Goal: Navigation & Orientation: Find specific page/section

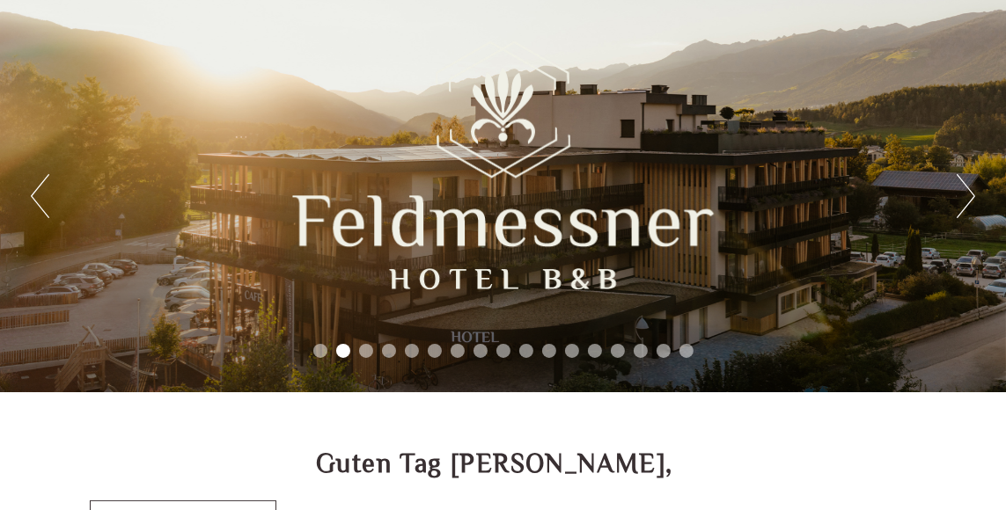
click at [973, 209] on button "Next" at bounding box center [965, 196] width 18 height 44
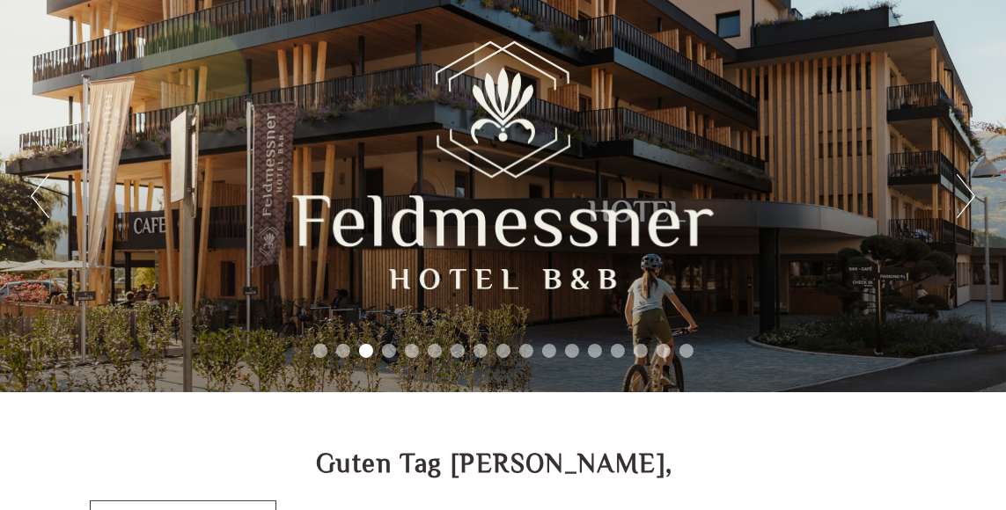
click at [972, 194] on button "Next" at bounding box center [965, 196] width 18 height 44
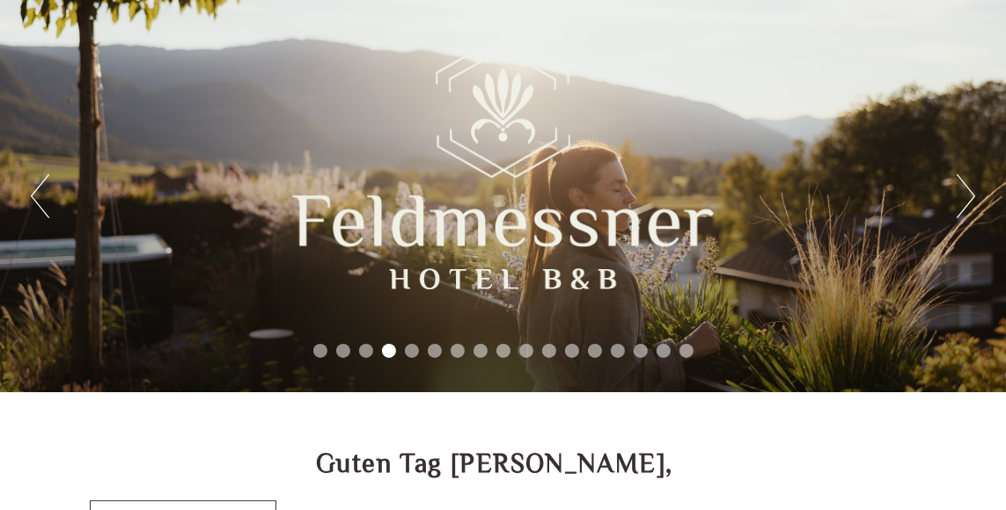
click at [965, 215] on button "Next" at bounding box center [965, 196] width 18 height 44
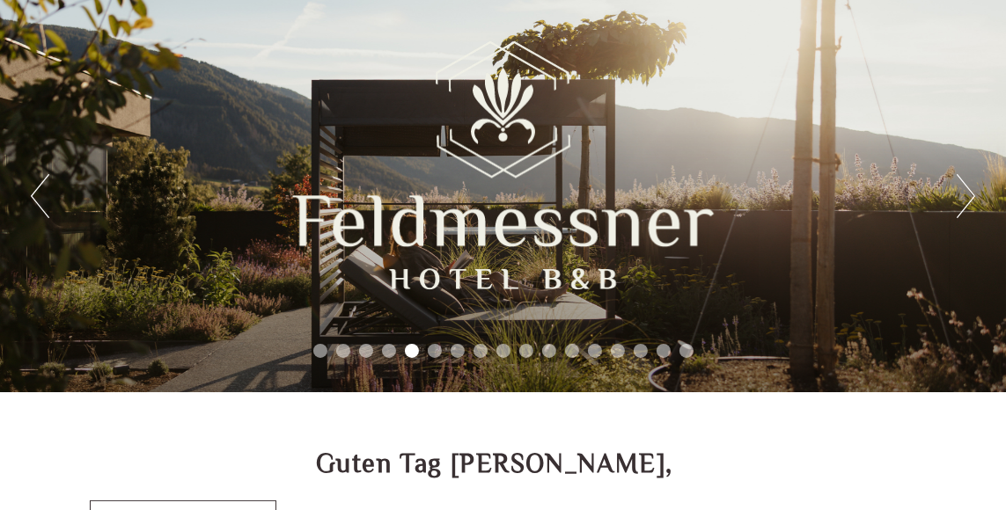
click at [964, 216] on button "Next" at bounding box center [965, 196] width 18 height 44
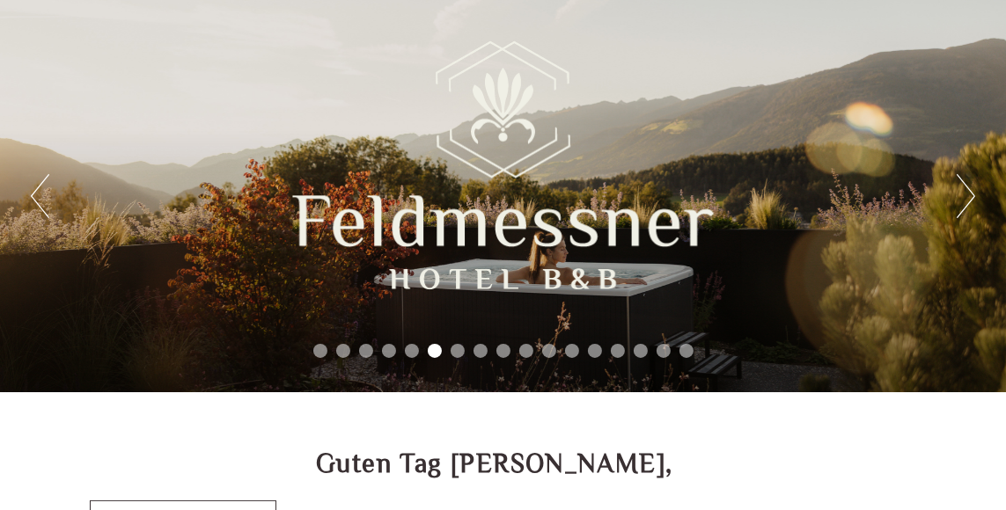
click at [967, 215] on button "Next" at bounding box center [965, 196] width 18 height 44
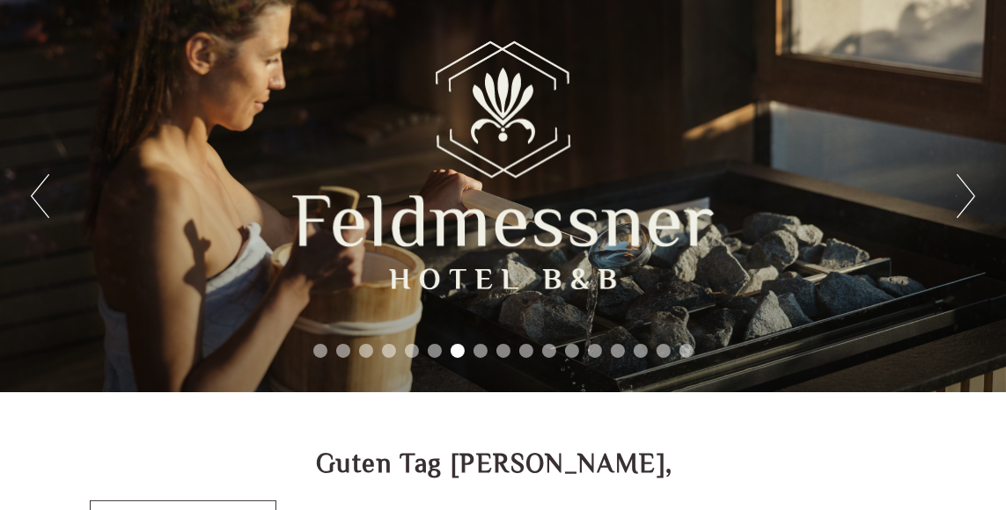
click at [964, 210] on button "Next" at bounding box center [965, 196] width 18 height 44
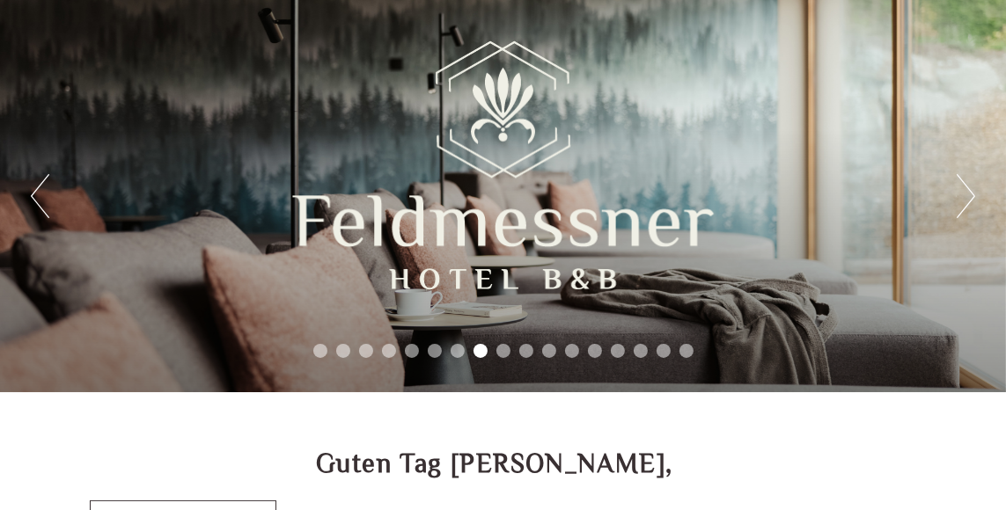
click at [970, 215] on button "Next" at bounding box center [965, 196] width 18 height 44
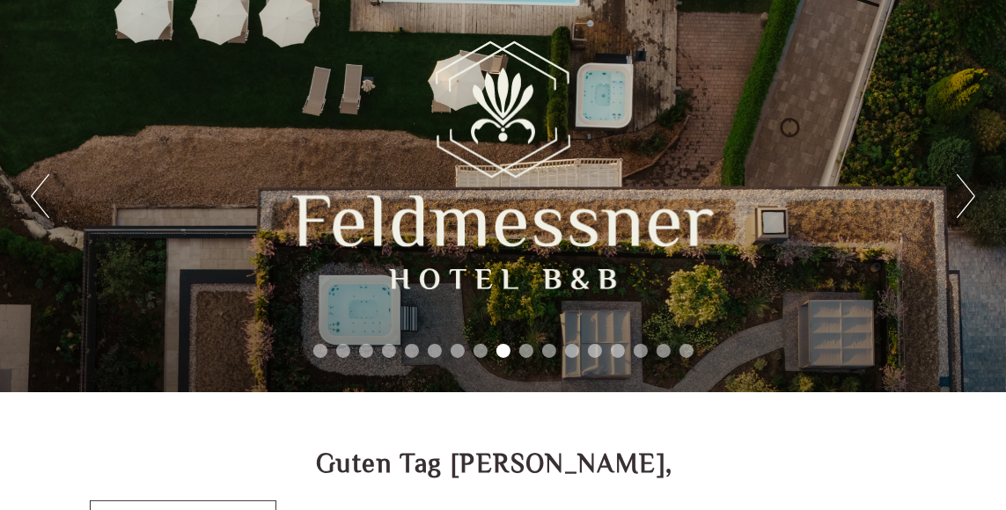
click at [971, 234] on div "Previous Next 1 2 3 4 5 6 7 8 9 10 11 12 13 14 15 16 17" at bounding box center [503, 196] width 1006 height 392
click at [962, 215] on button "Next" at bounding box center [965, 196] width 18 height 44
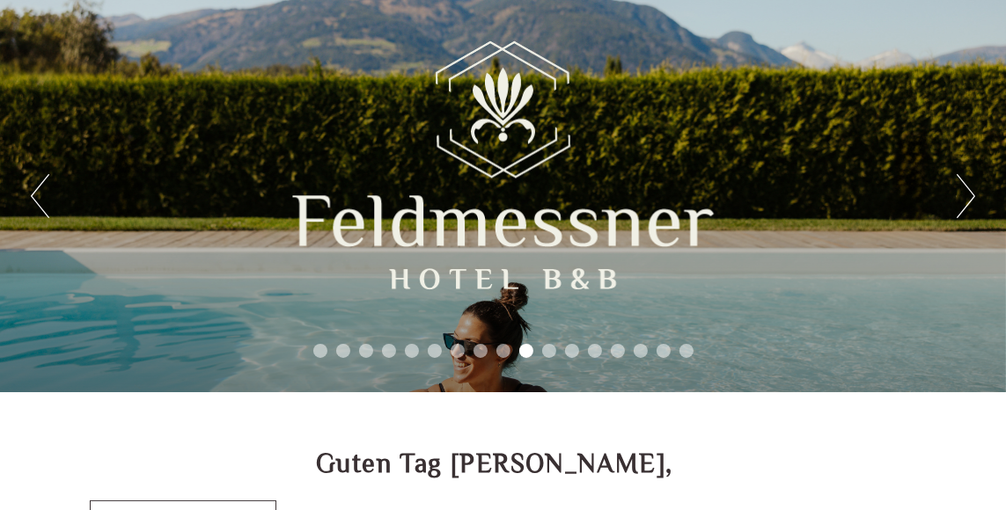
click at [962, 208] on button "Next" at bounding box center [965, 196] width 18 height 44
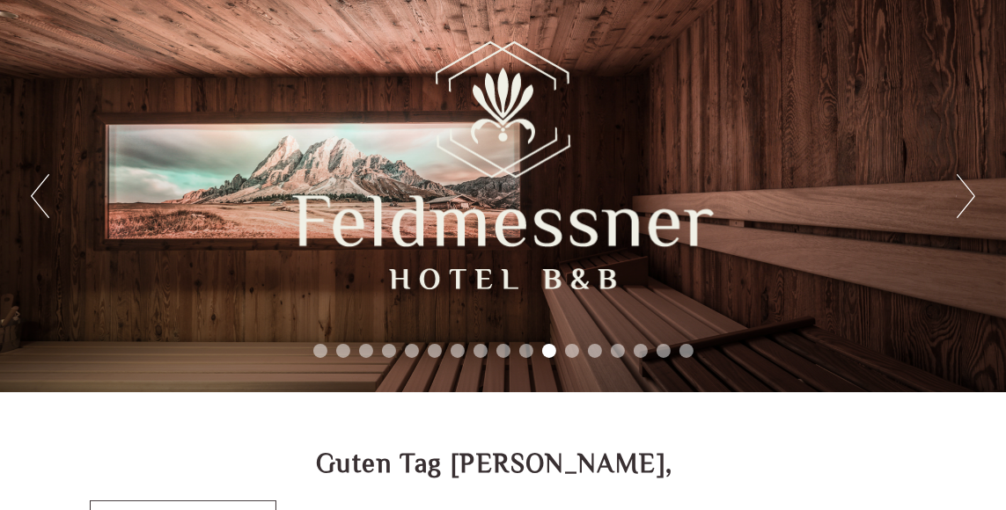
click at [965, 214] on button "Next" at bounding box center [965, 196] width 18 height 44
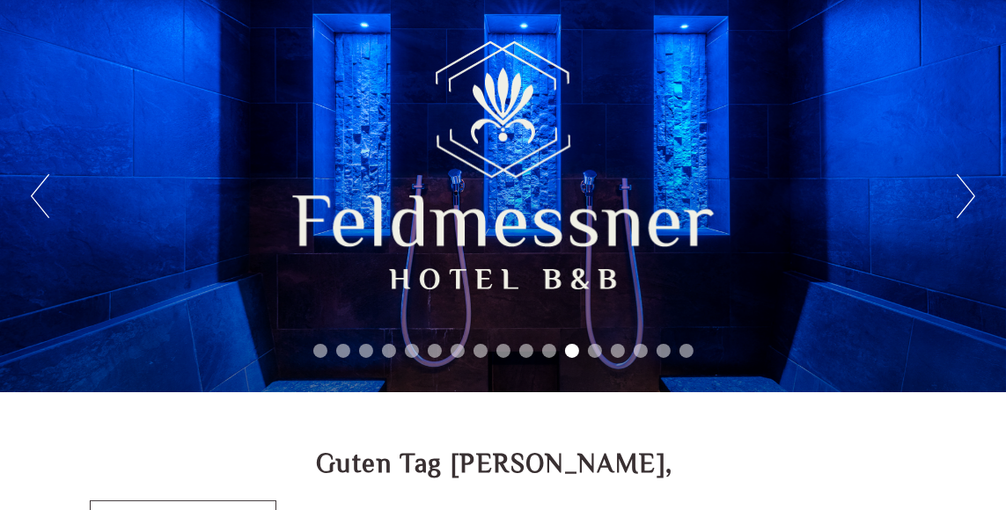
click at [969, 211] on button "Next" at bounding box center [965, 196] width 18 height 44
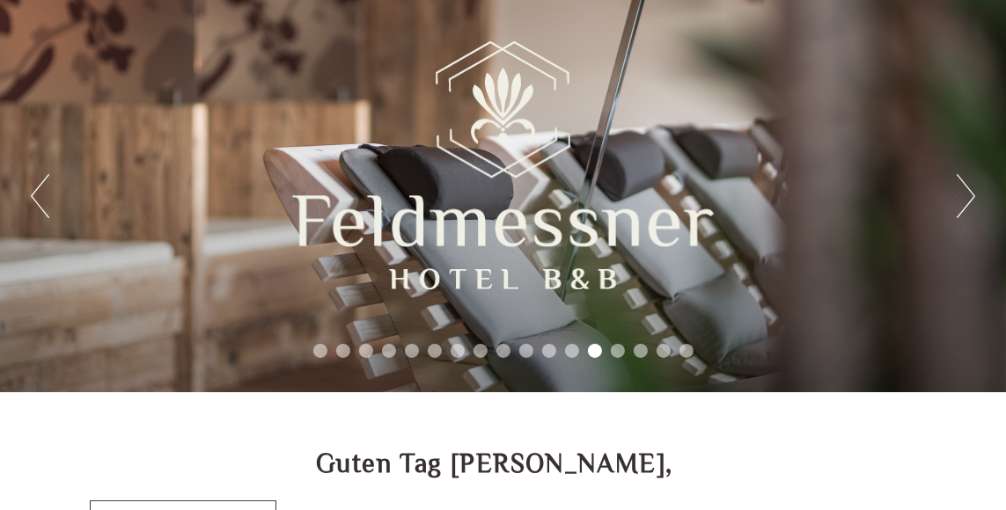
click at [973, 204] on button "Next" at bounding box center [965, 196] width 18 height 44
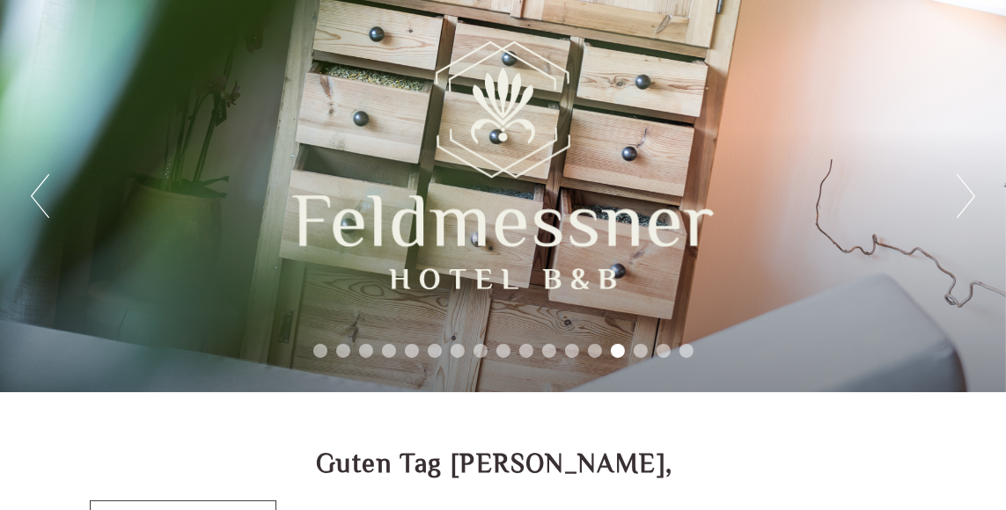
click at [965, 215] on button "Next" at bounding box center [965, 196] width 18 height 44
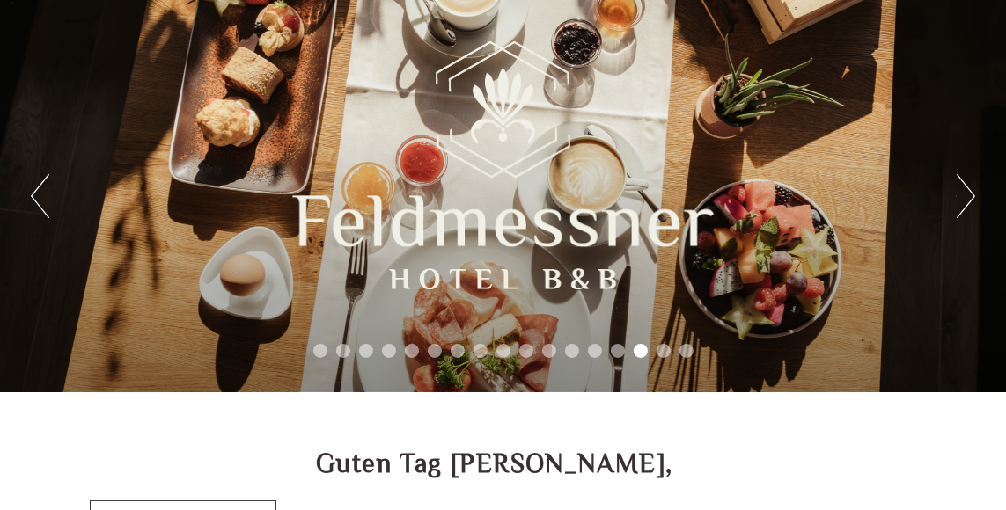
click at [961, 234] on div "Previous Next 1 2 3 4 5 6 7 8 9 10 11 12 13 14 15 16 17" at bounding box center [503, 196] width 1006 height 392
click at [976, 226] on div "Previous Next 1 2 3 4 5 6 7 8 9 10 11 12 13 14 15 16 17" at bounding box center [503, 196] width 1006 height 392
